Goal: Task Accomplishment & Management: Complete application form

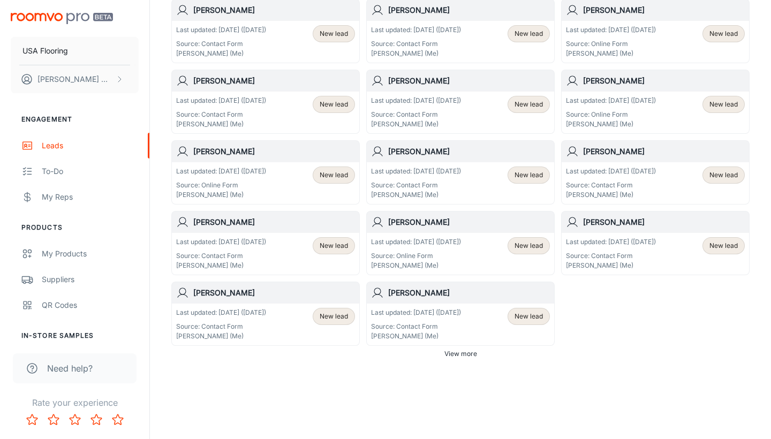
scroll to position [583, 0]
click at [472, 356] on span "View more" at bounding box center [460, 354] width 33 height 10
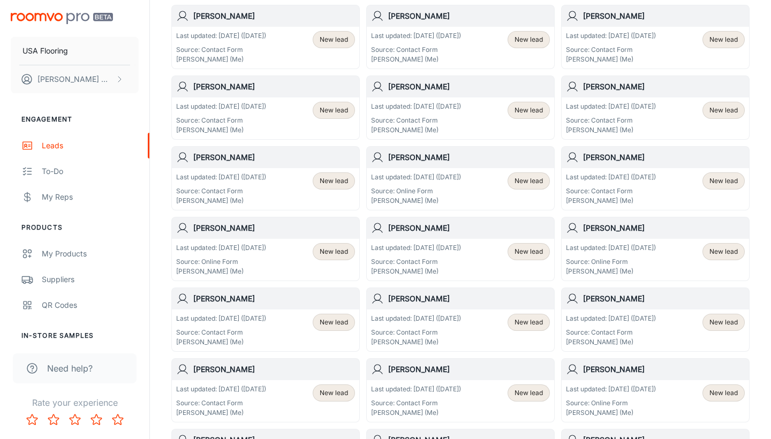
scroll to position [874, 0]
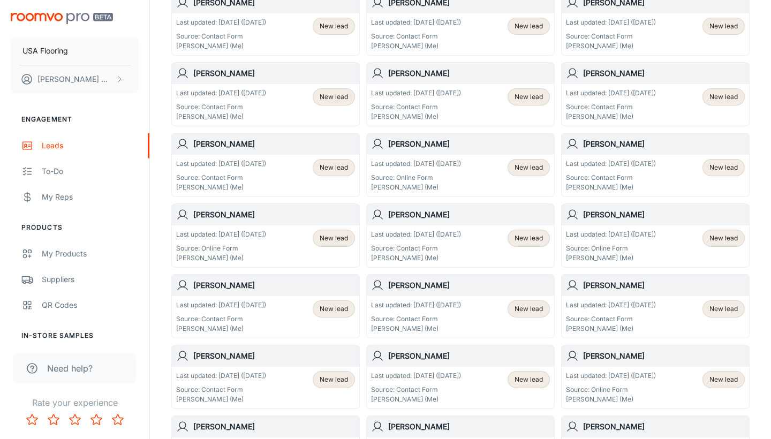
click at [254, 242] on div "Last updated: [DATE] ([DATE]) Source: Online Form [PERSON_NAME] (Me)" at bounding box center [221, 246] width 90 height 33
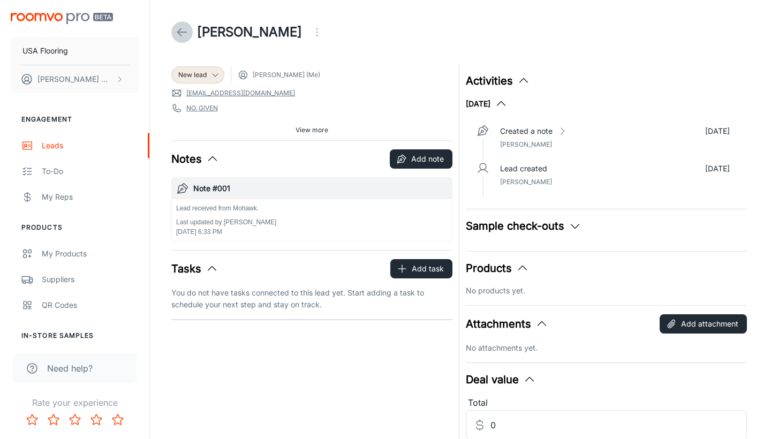
click at [178, 28] on icon at bounding box center [182, 32] width 13 height 13
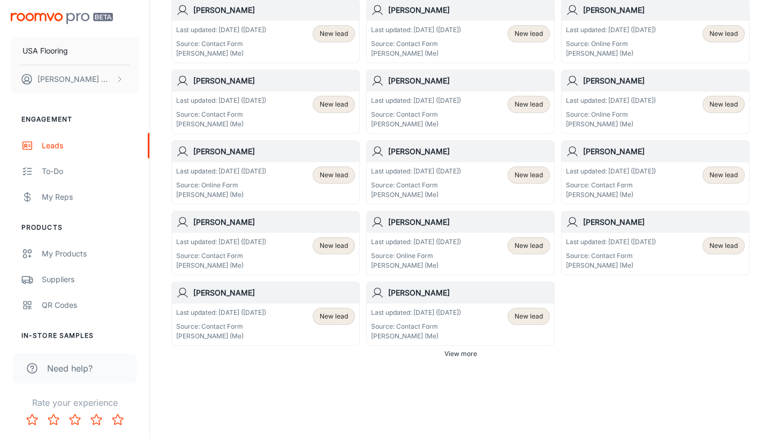
scroll to position [583, 0]
click at [447, 239] on p "Last updated: [DATE] ([DATE])" at bounding box center [416, 242] width 90 height 10
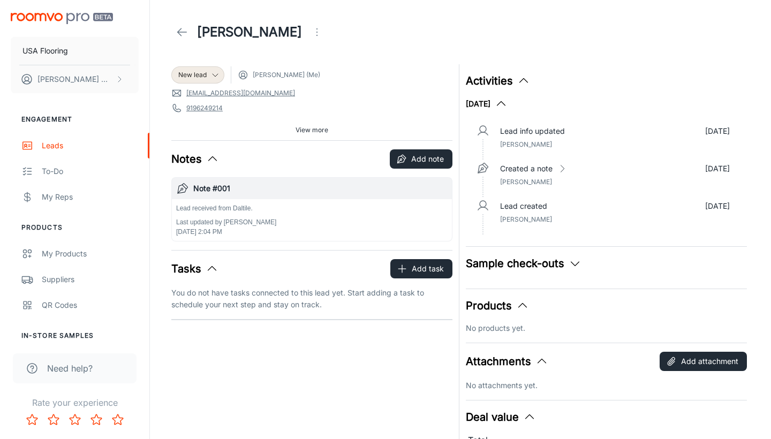
click at [183, 33] on icon at bounding box center [182, 32] width 13 height 13
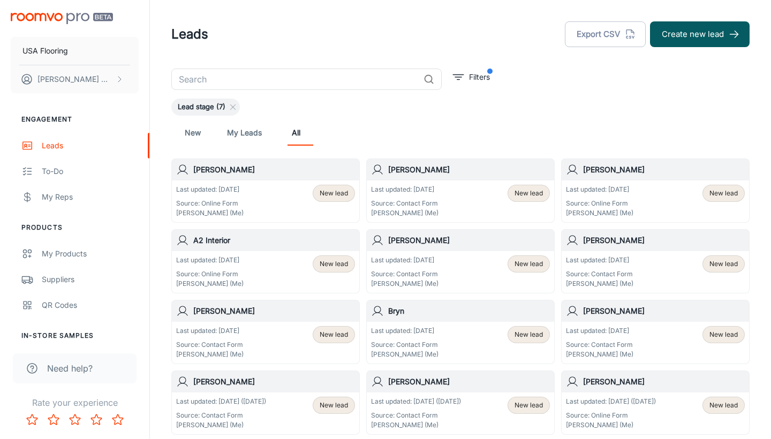
click at [222, 81] on input "text" at bounding box center [295, 79] width 248 height 21
type input "[PERSON_NAME]"
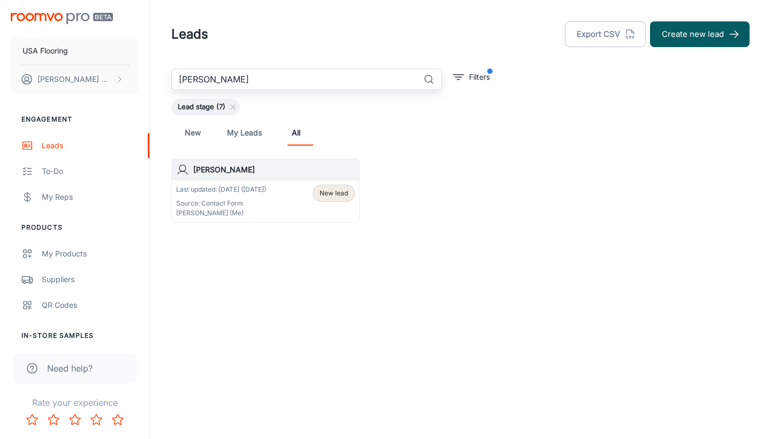
click at [227, 181] on div "Last updated: [DATE] ([DATE]) Source: Contact Form [PERSON_NAME] (Me) New lead" at bounding box center [265, 201] width 187 height 42
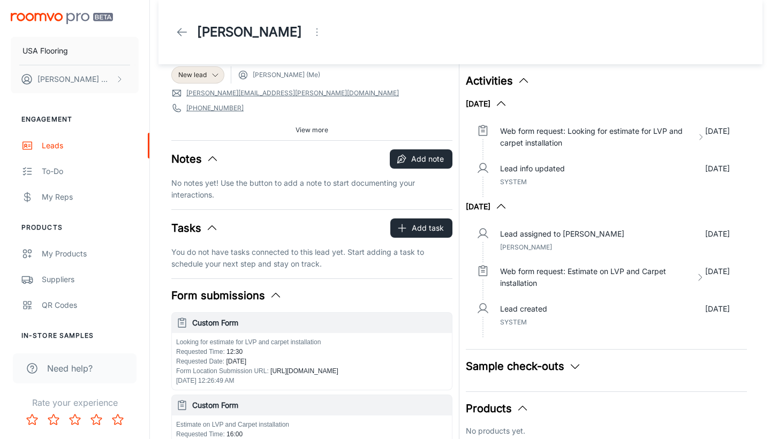
click at [176, 21] on div "[PERSON_NAME]" at bounding box center [249, 31] width 156 height 21
click at [176, 27] on icon at bounding box center [182, 32] width 13 height 13
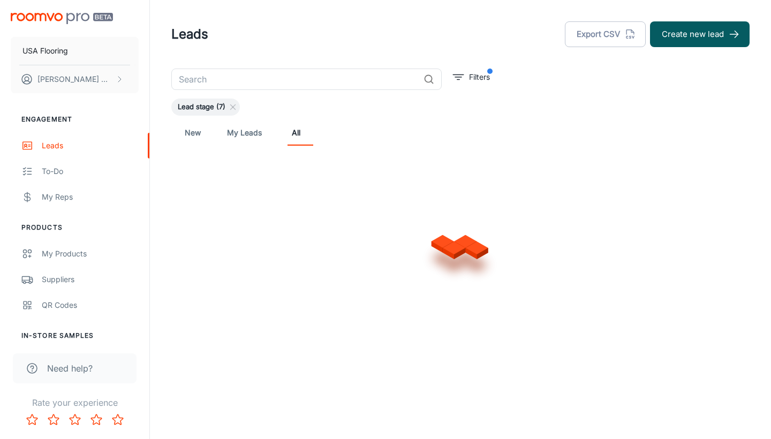
click at [718, 28] on button "Create new lead" at bounding box center [700, 34] width 100 height 26
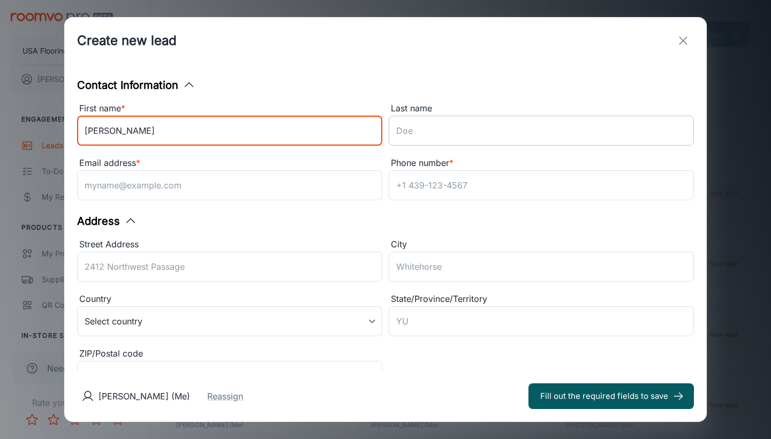
type input "[PERSON_NAME]"
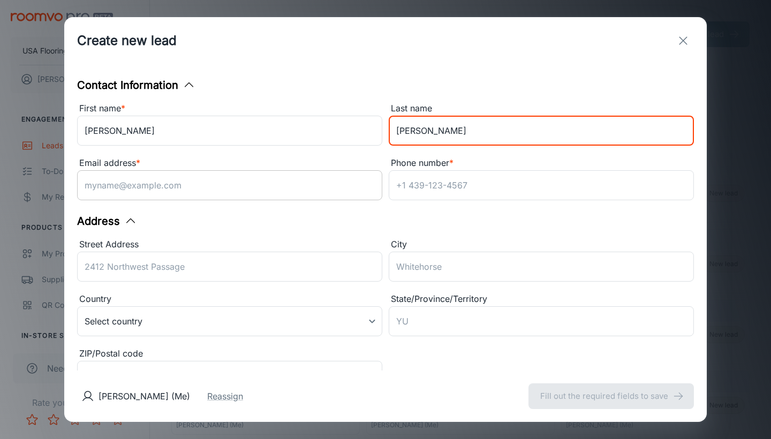
type input "[PERSON_NAME]"
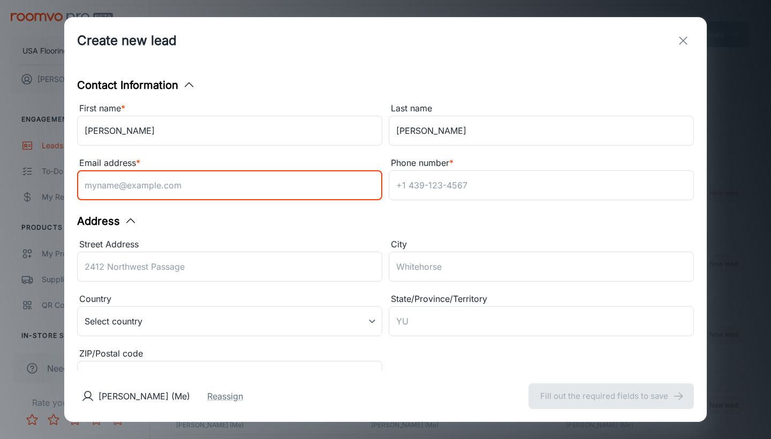
paste input "[PERSON_NAME][EMAIL_ADDRESS][DOMAIN_NAME]"
click at [88, 189] on input "[PERSON_NAME][EMAIL_ADDRESS][DOMAIN_NAME]" at bounding box center [229, 185] width 305 height 30
type input "[PERSON_NAME][EMAIL_ADDRESS][DOMAIN_NAME]"
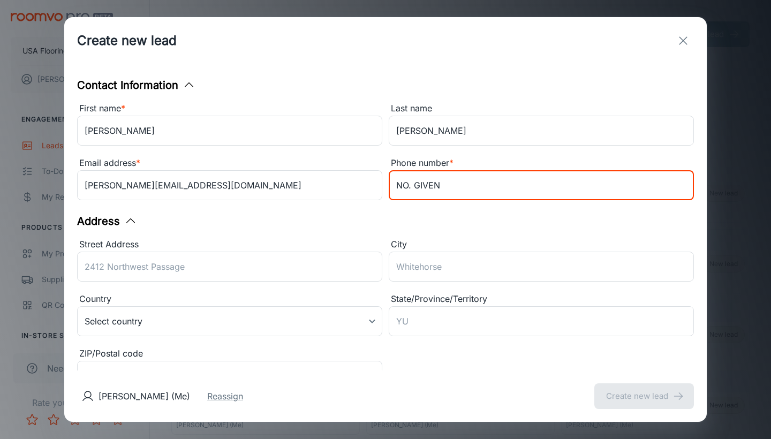
click at [424, 213] on div "Contact Information First name * [PERSON_NAME] ​ Last name [PERSON_NAME] ​ Emai…" at bounding box center [385, 217] width 642 height 306
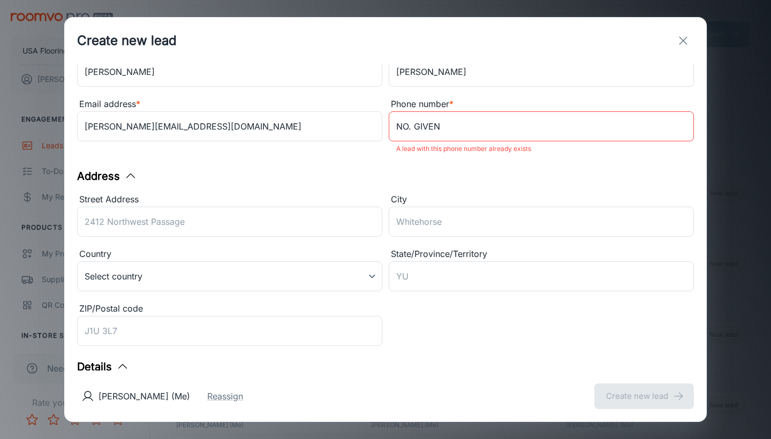
scroll to position [70, 0]
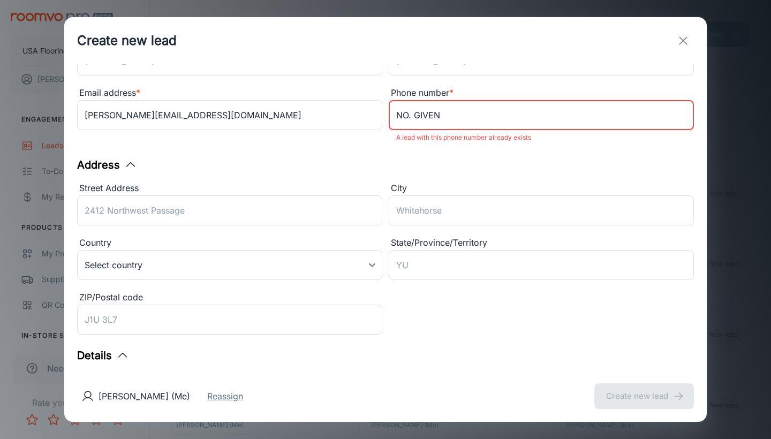
click at [410, 118] on input "NO. GIVEN" at bounding box center [541, 115] width 305 height 30
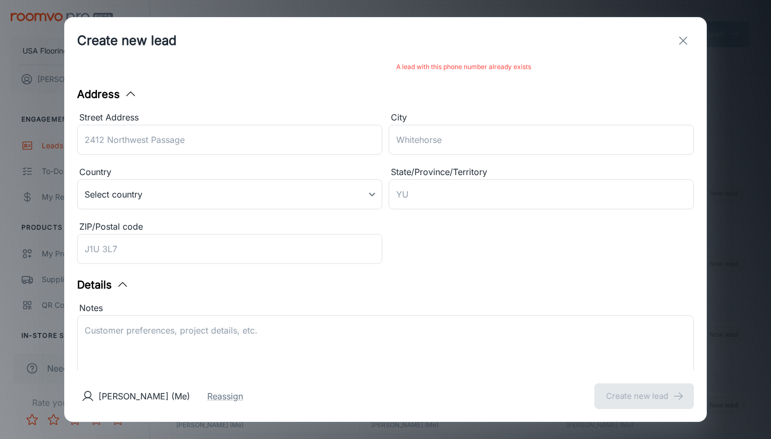
scroll to position [147, 0]
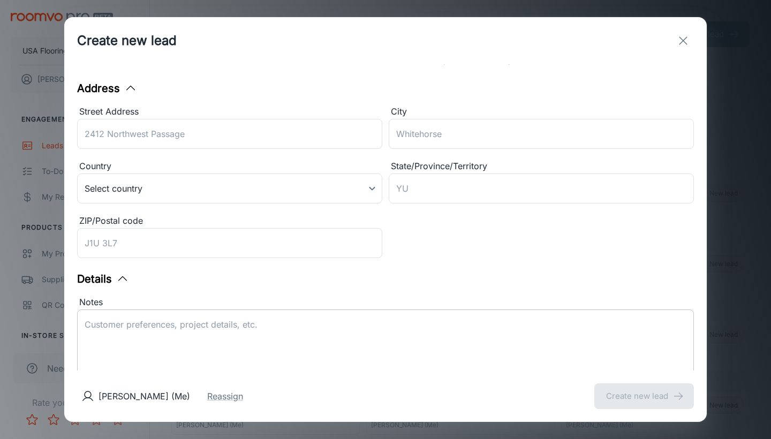
type input "NOT. GIVEN"
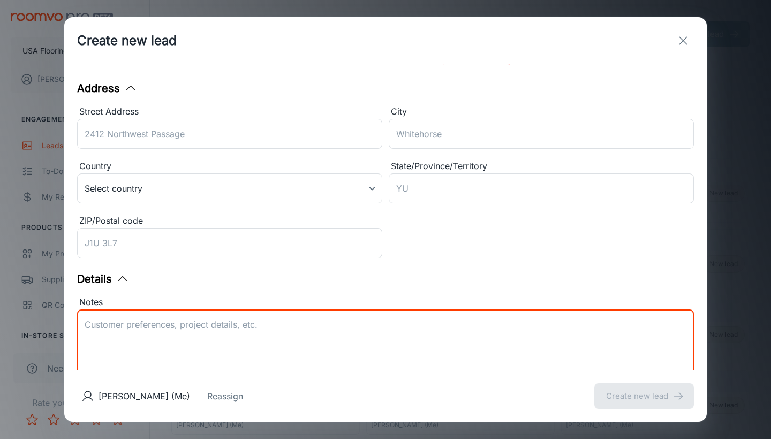
click at [252, 331] on textarea "Notes" at bounding box center [386, 342] width 602 height 49
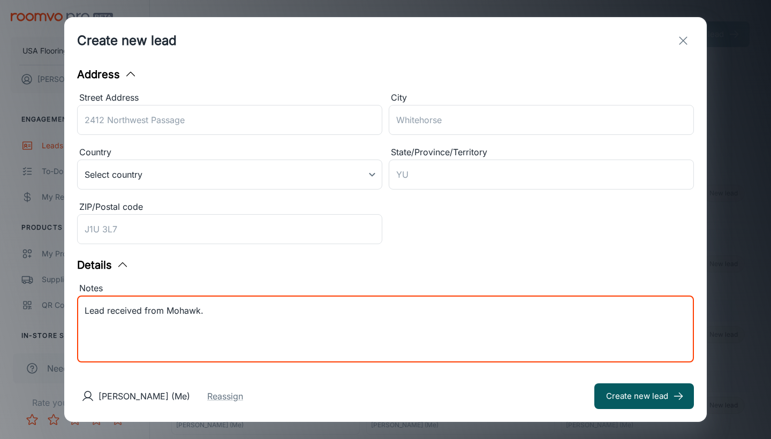
paste textarea "Contact Preference is Email Zip: Customer Interests: Carpet, Ceramic Tile, Hard…"
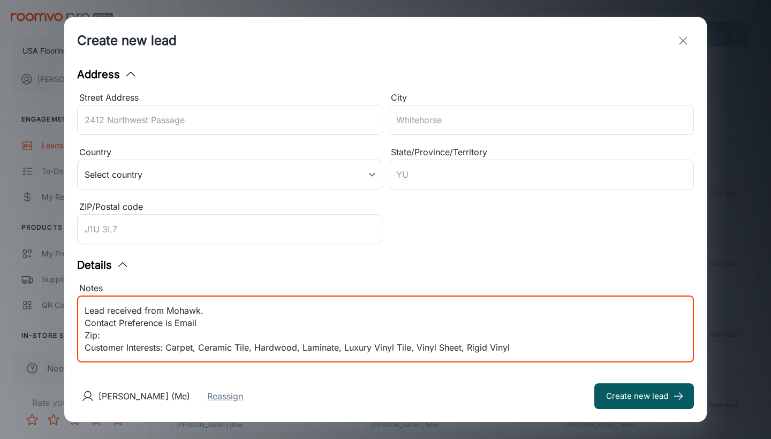
scroll to position [37, 0]
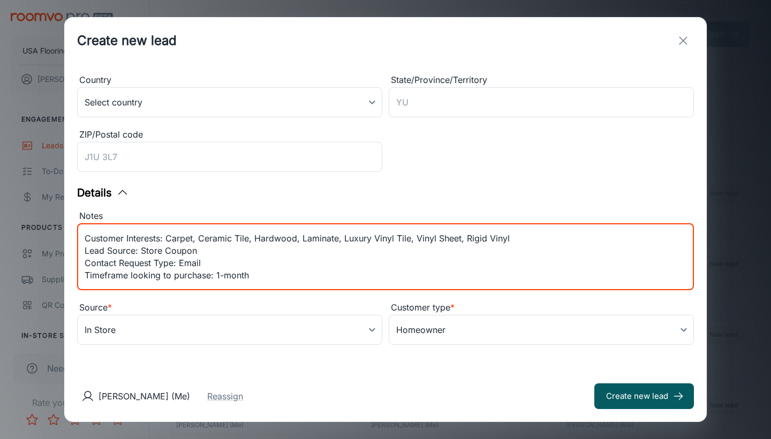
type textarea "Lead received from Mohawk. Contact Preference is Email Zip: Customer Interests:…"
click at [203, 335] on body "USA Flooring [PERSON_NAME] Engagement Leads To-do My Reps Products My Products …" at bounding box center [385, 219] width 771 height 439
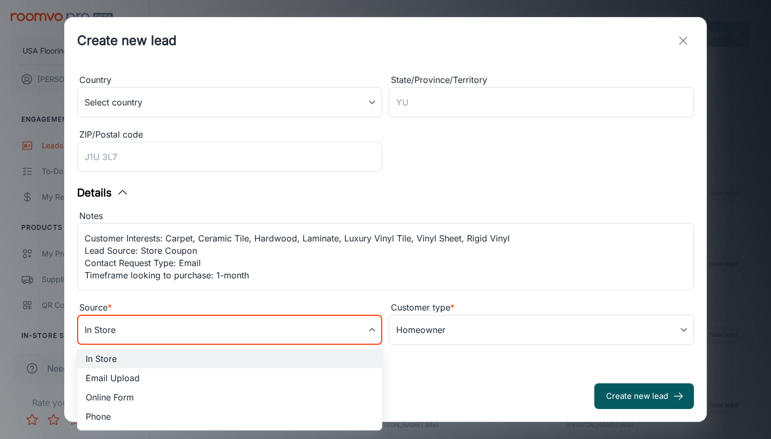
scroll to position [219, 0]
click at [149, 398] on li "Online Form" at bounding box center [229, 397] width 305 height 19
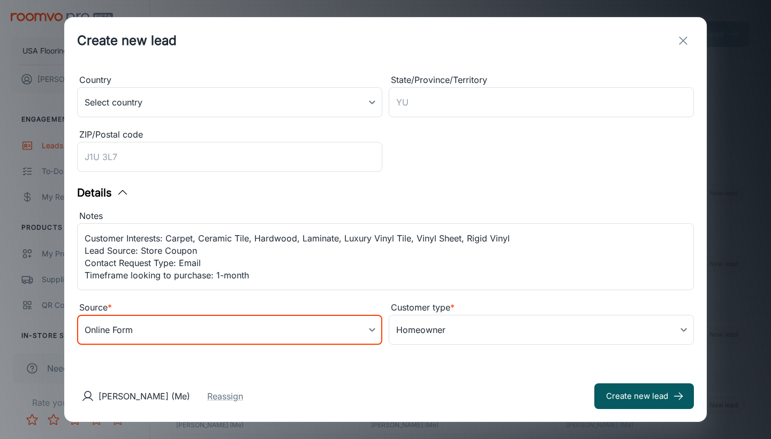
type input "online_form"
click at [620, 394] on button "Create new lead" at bounding box center [644, 396] width 100 height 26
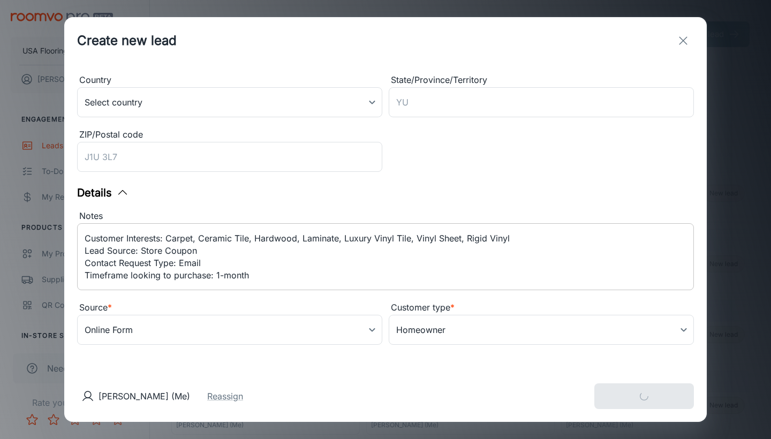
type input "in_store"
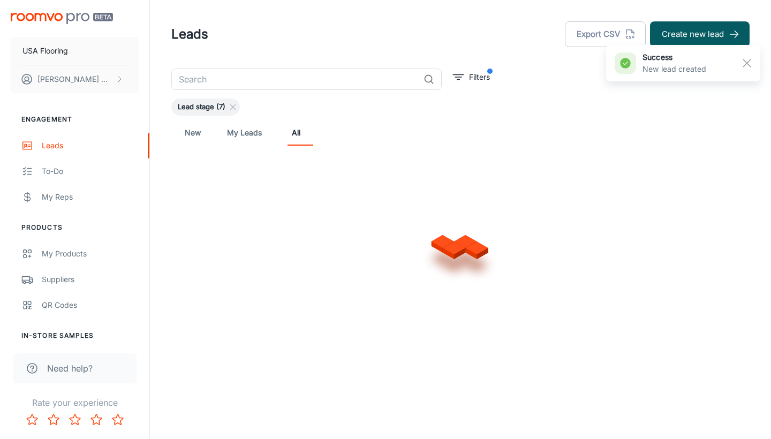
scroll to position [0, 0]
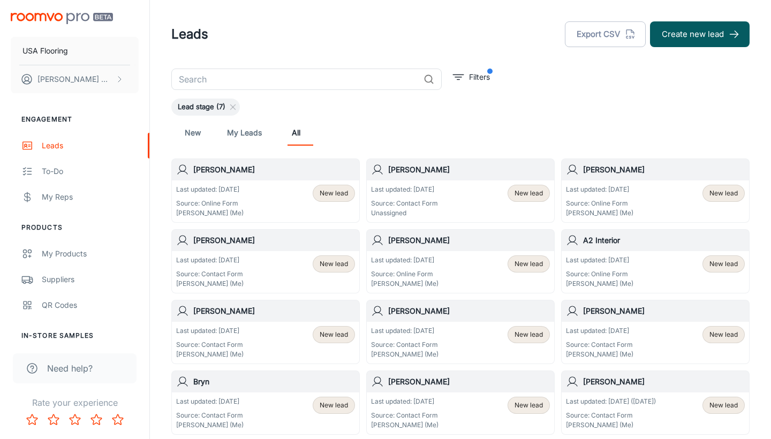
click at [474, 195] on div "Last updated: [DATE] Source: Contact Form Unassigned New lead" at bounding box center [460, 201] width 179 height 33
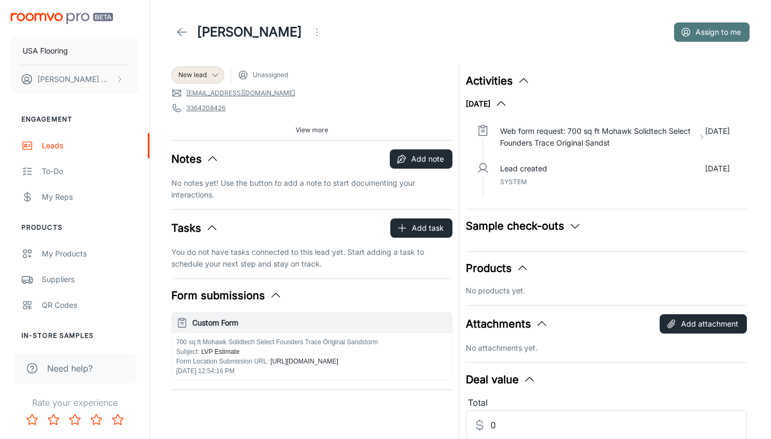
click at [713, 28] on button "Assign to me" at bounding box center [711, 31] width 75 height 19
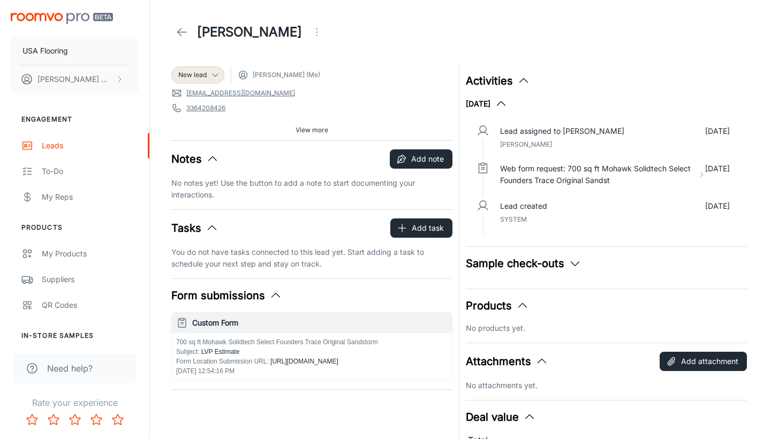
click at [180, 40] on link at bounding box center [181, 31] width 21 height 21
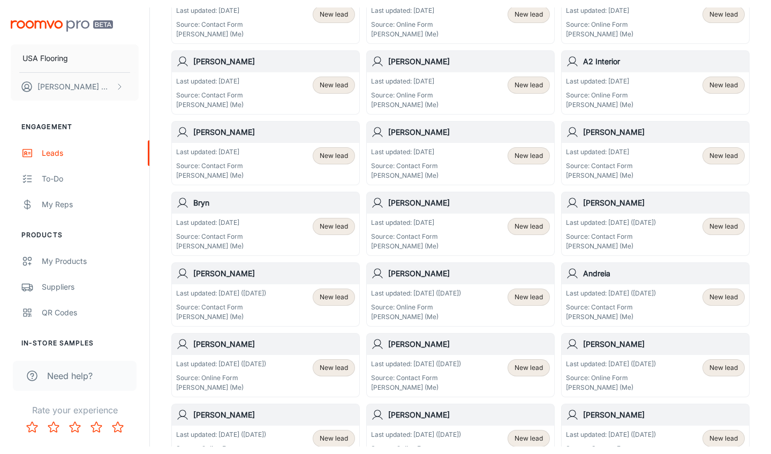
scroll to position [244, 0]
